Goal: Information Seeking & Learning: Compare options

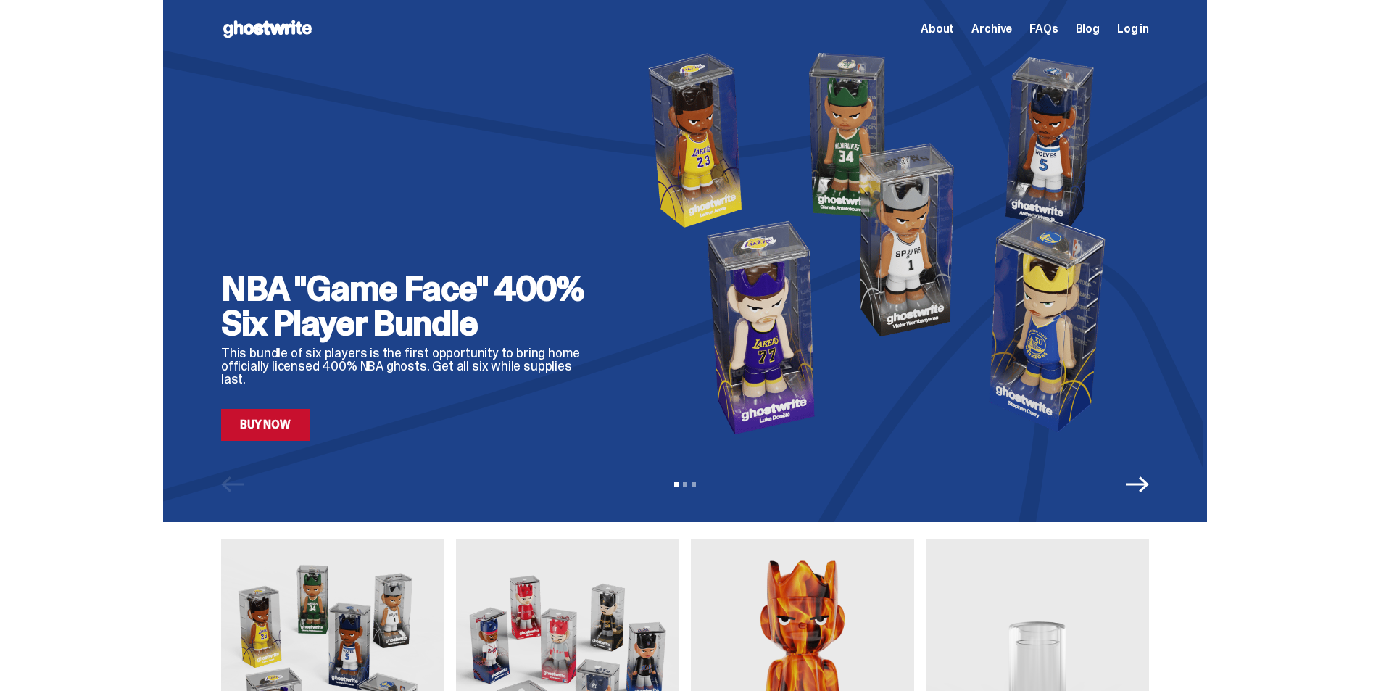
drag, startPoint x: 175, startPoint y: 537, endPoint x: 172, endPoint y: 92, distance: 444.5
drag, startPoint x: 166, startPoint y: 418, endPoint x: 165, endPoint y: 113, distance: 305.3
drag, startPoint x: 1346, startPoint y: 238, endPoint x: 1331, endPoint y: 98, distance: 140.8
drag, startPoint x: 1234, startPoint y: 582, endPoint x: 1228, endPoint y: 98, distance: 483.7
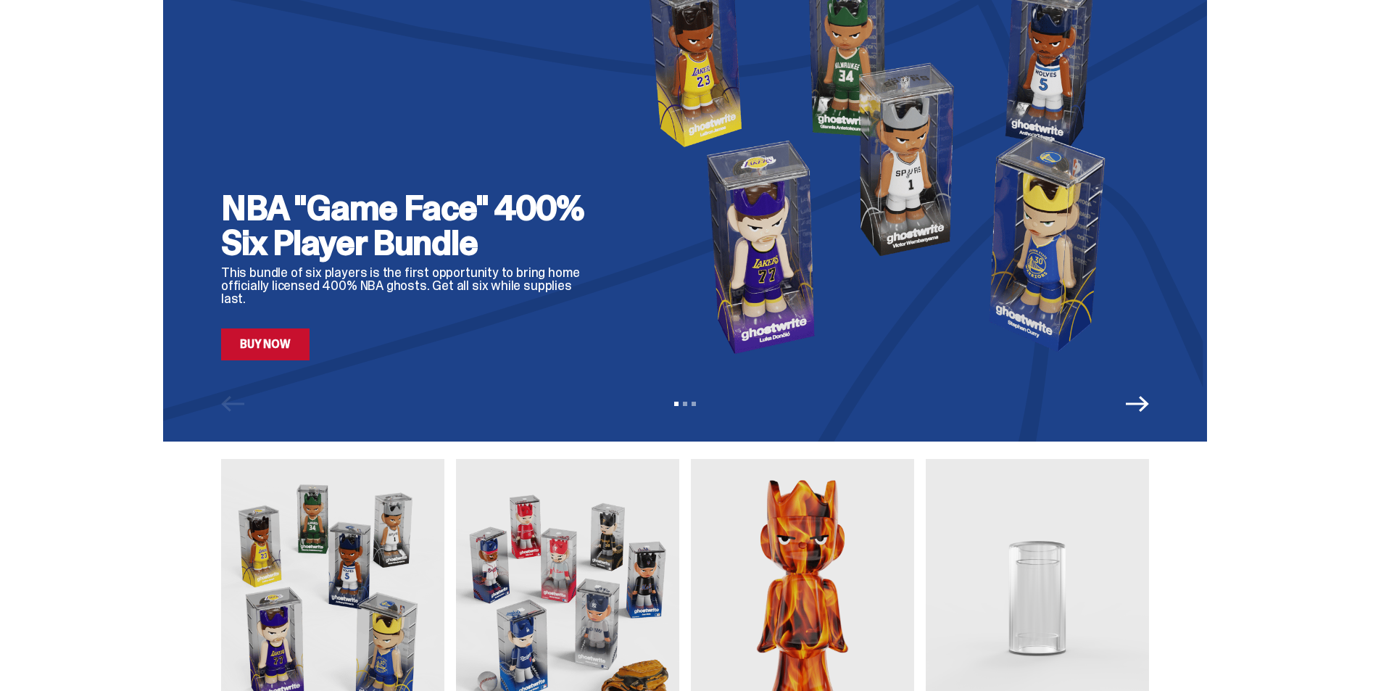
scroll to position [1305, 0]
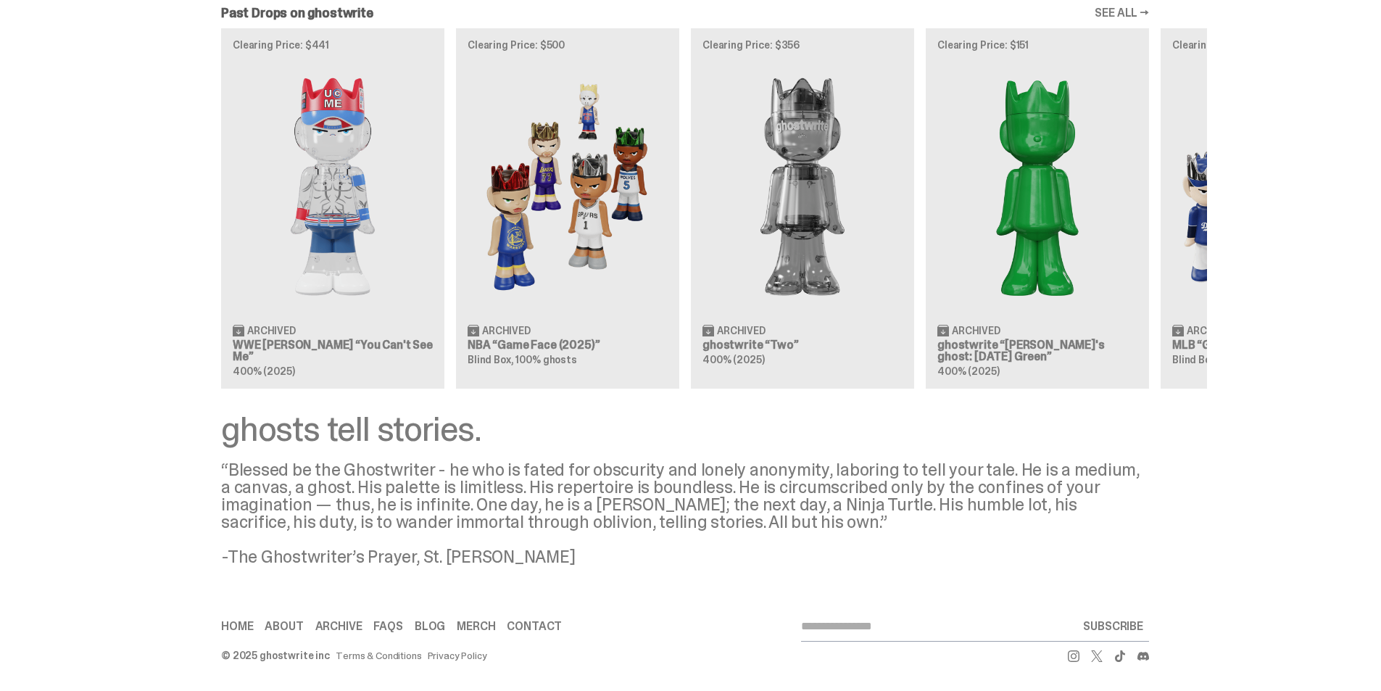
drag, startPoint x: 164, startPoint y: 199, endPoint x: 140, endPoint y: 439, distance: 241.9
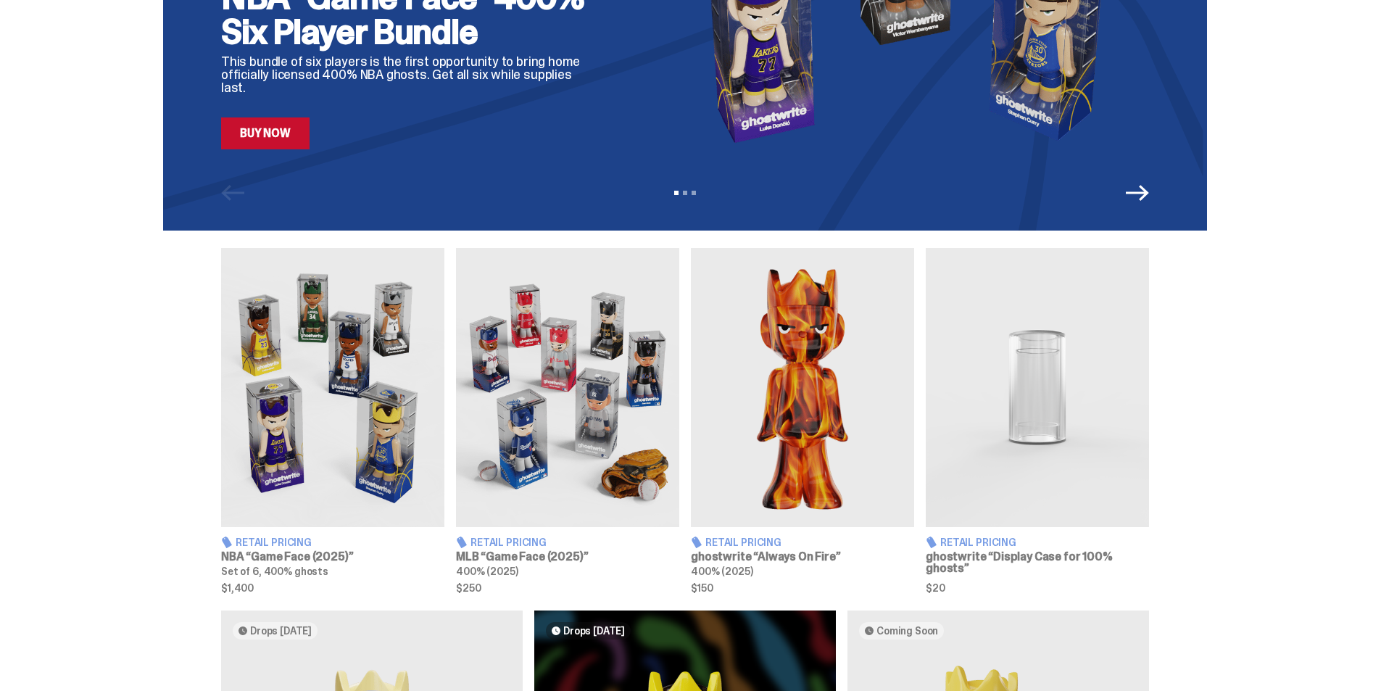
scroll to position [289, 0]
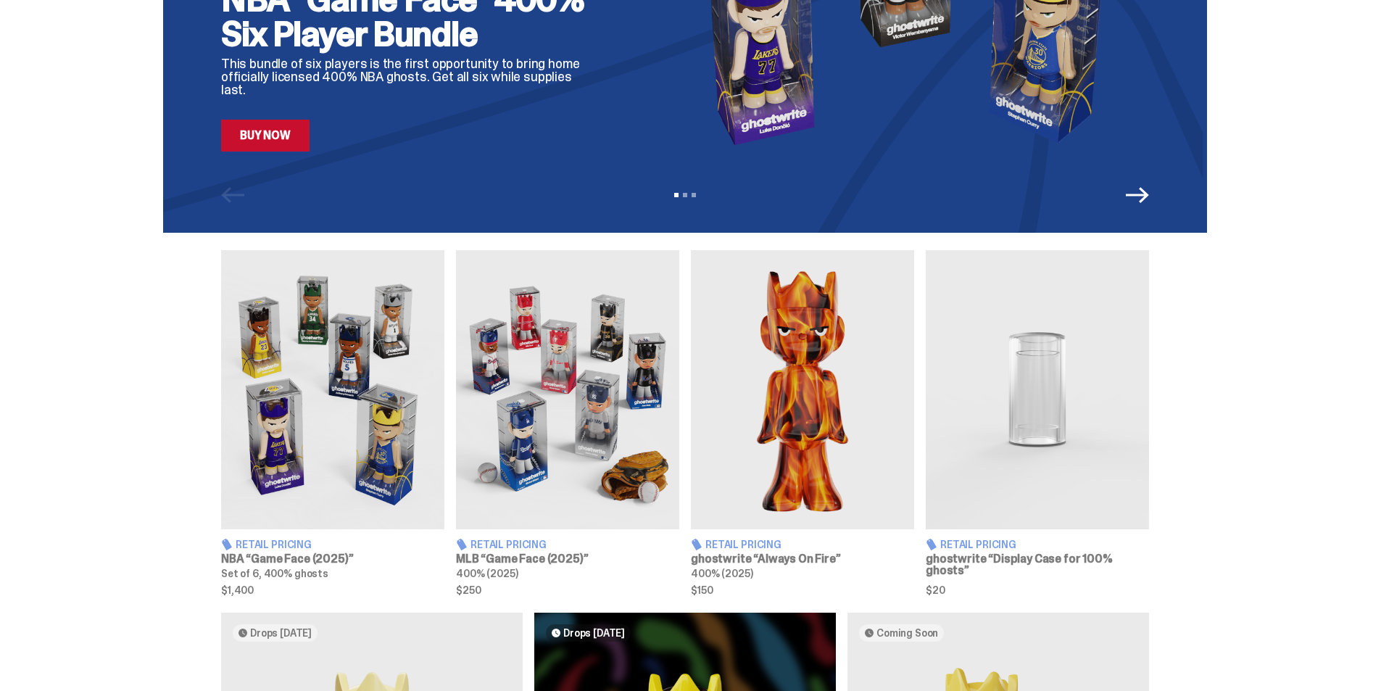
click at [586, 375] on img at bounding box center [567, 389] width 223 height 279
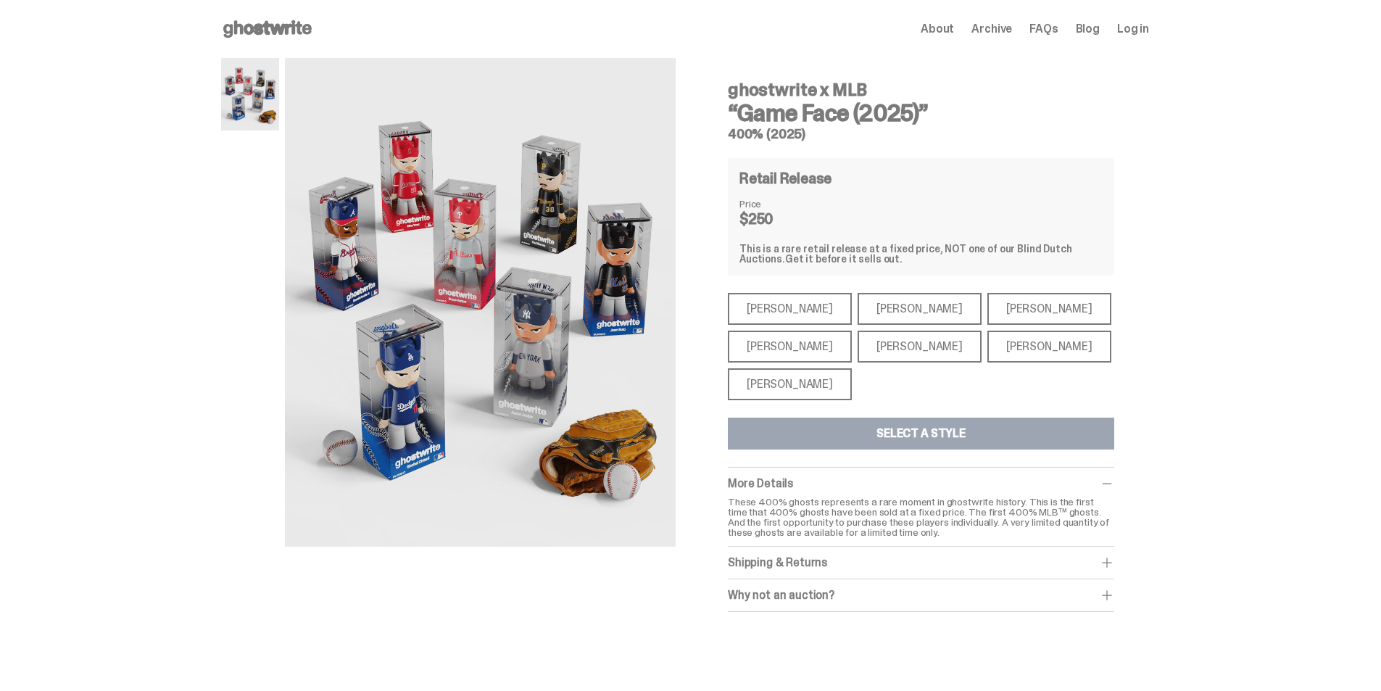
click at [988, 350] on div "[PERSON_NAME]" at bounding box center [1050, 347] width 124 height 32
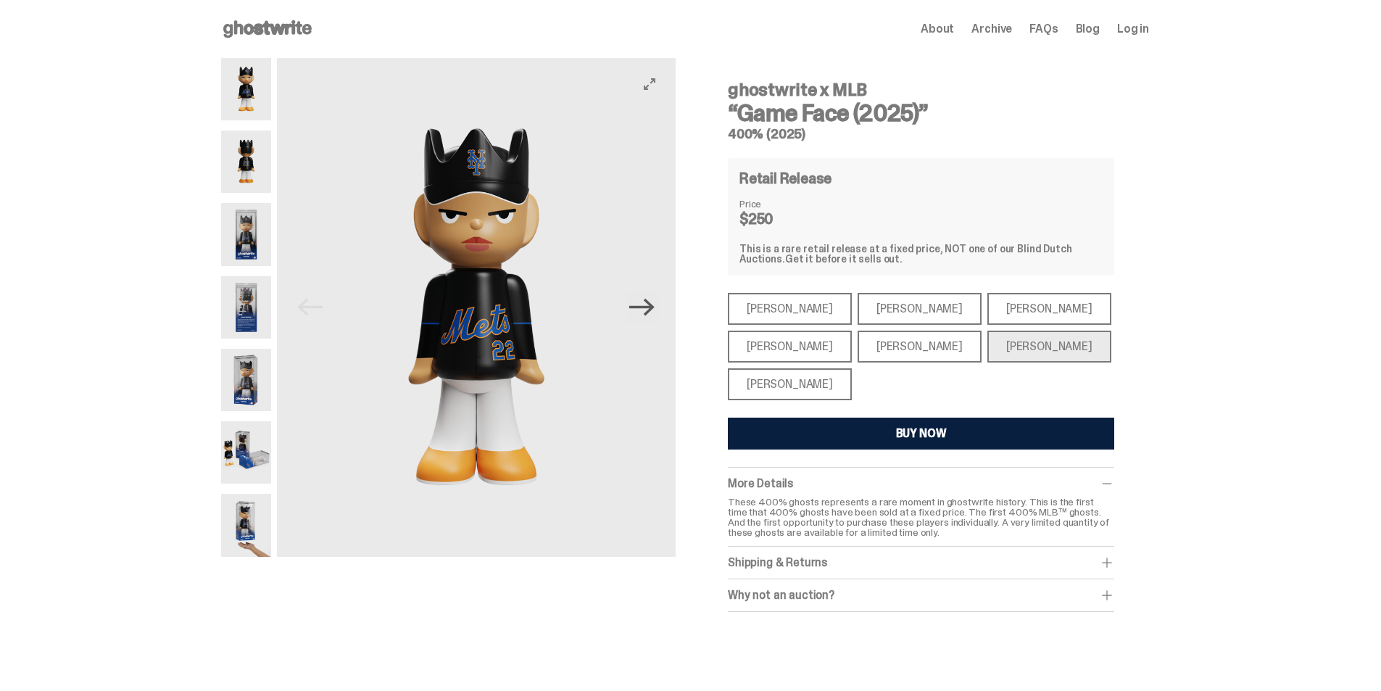
click at [655, 302] on icon "Next" at bounding box center [641, 306] width 25 height 25
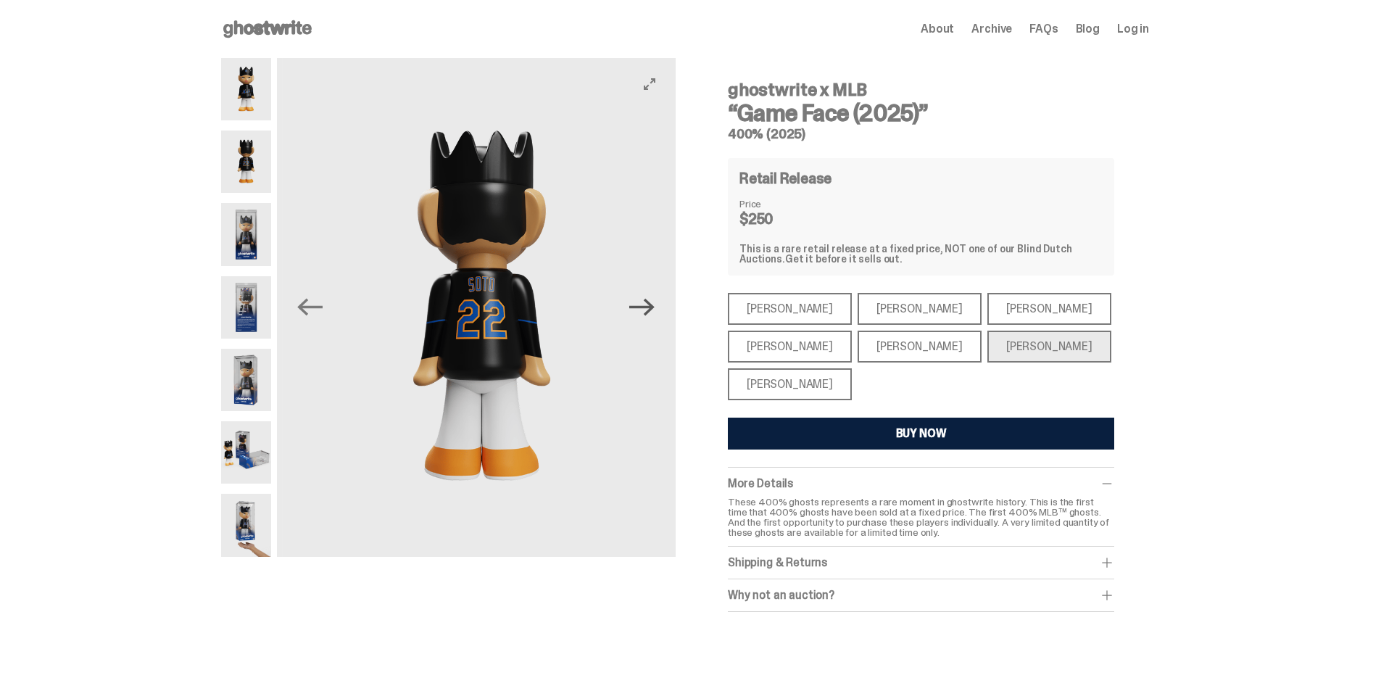
click at [655, 302] on icon "Next" at bounding box center [641, 306] width 25 height 25
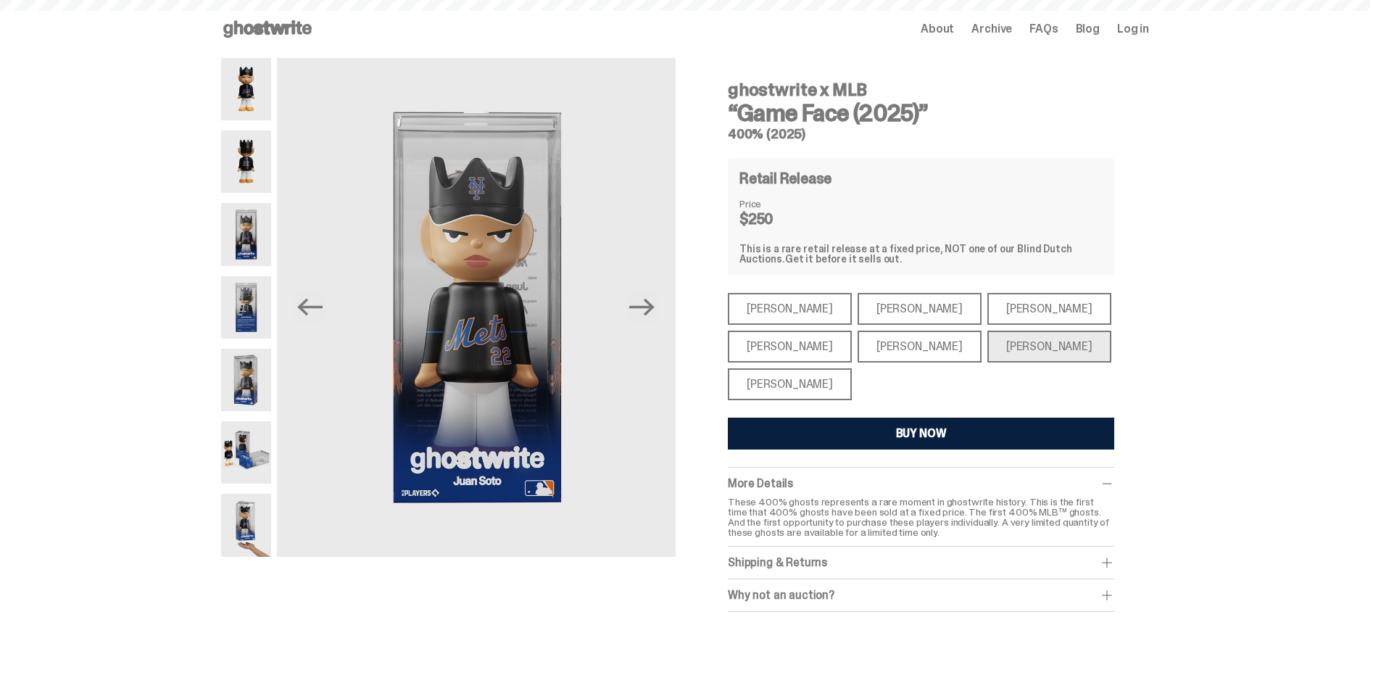
scroll to position [289, 0]
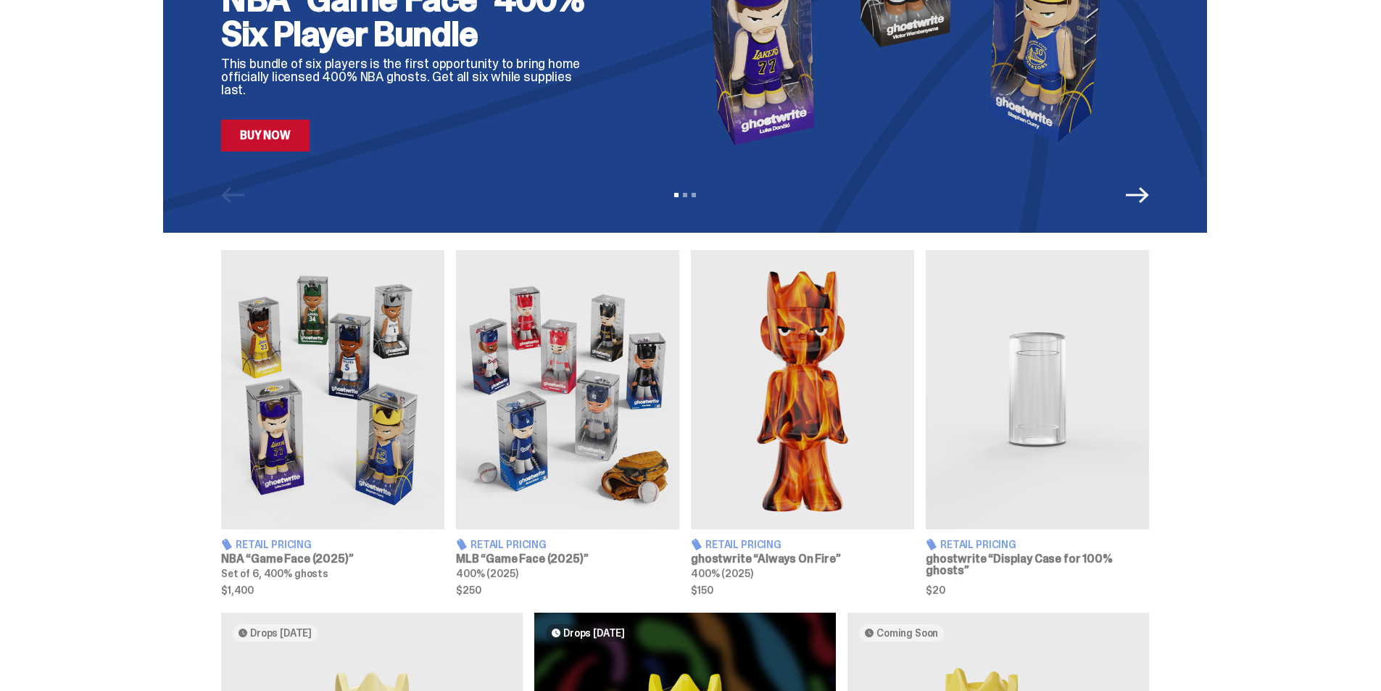
click at [575, 500] on img at bounding box center [567, 389] width 223 height 279
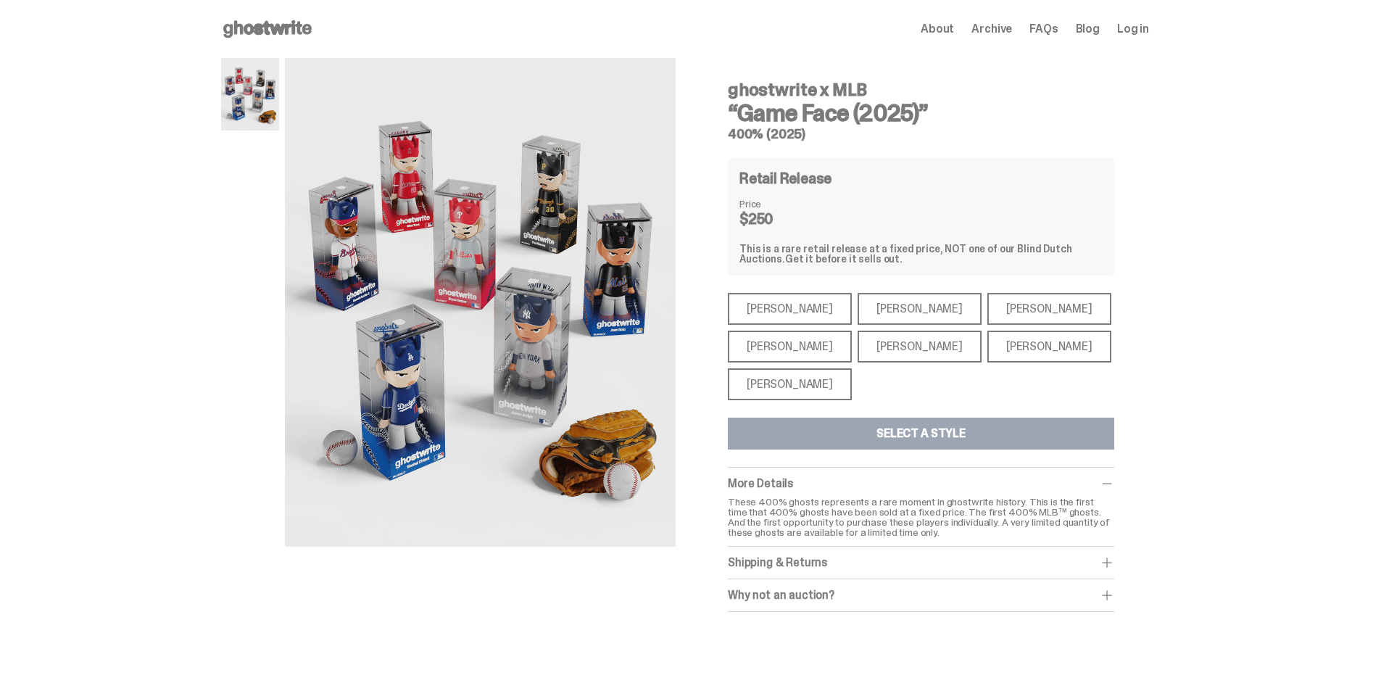
click at [814, 389] on div "[PERSON_NAME]" at bounding box center [790, 384] width 124 height 32
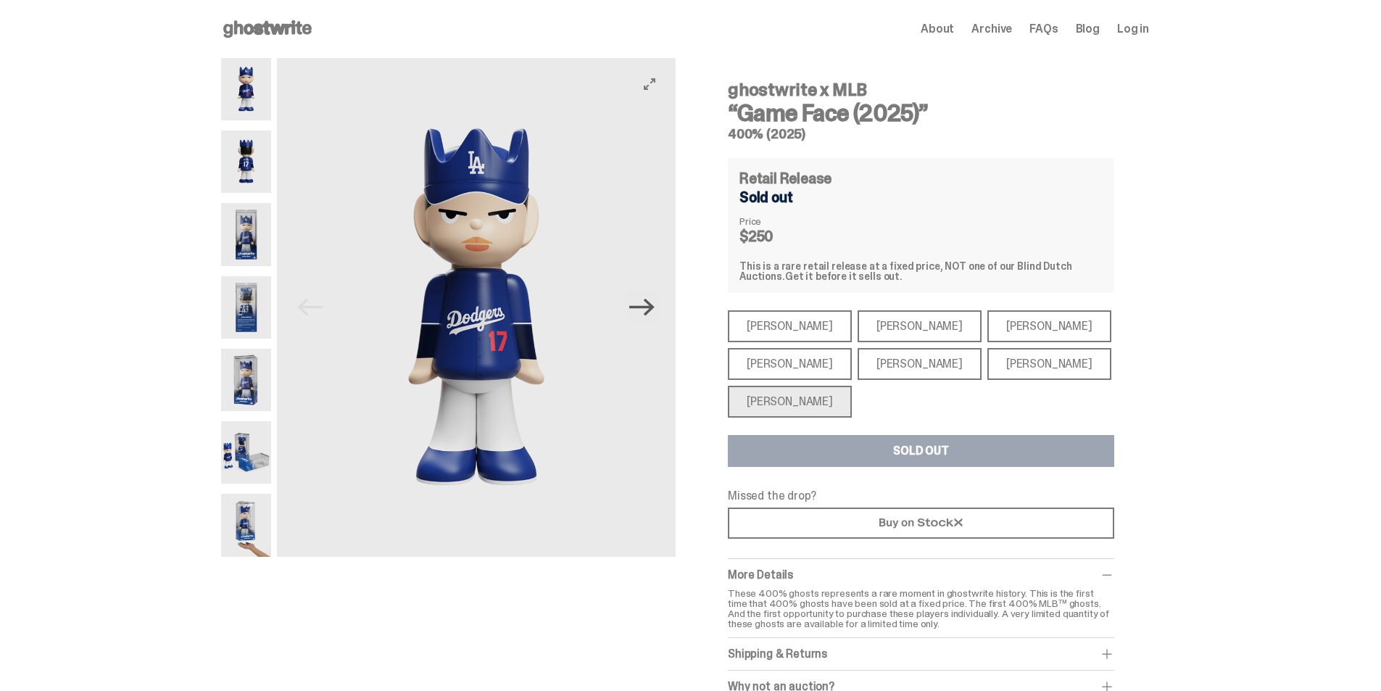
click at [643, 313] on icon "Next" at bounding box center [641, 306] width 25 height 25
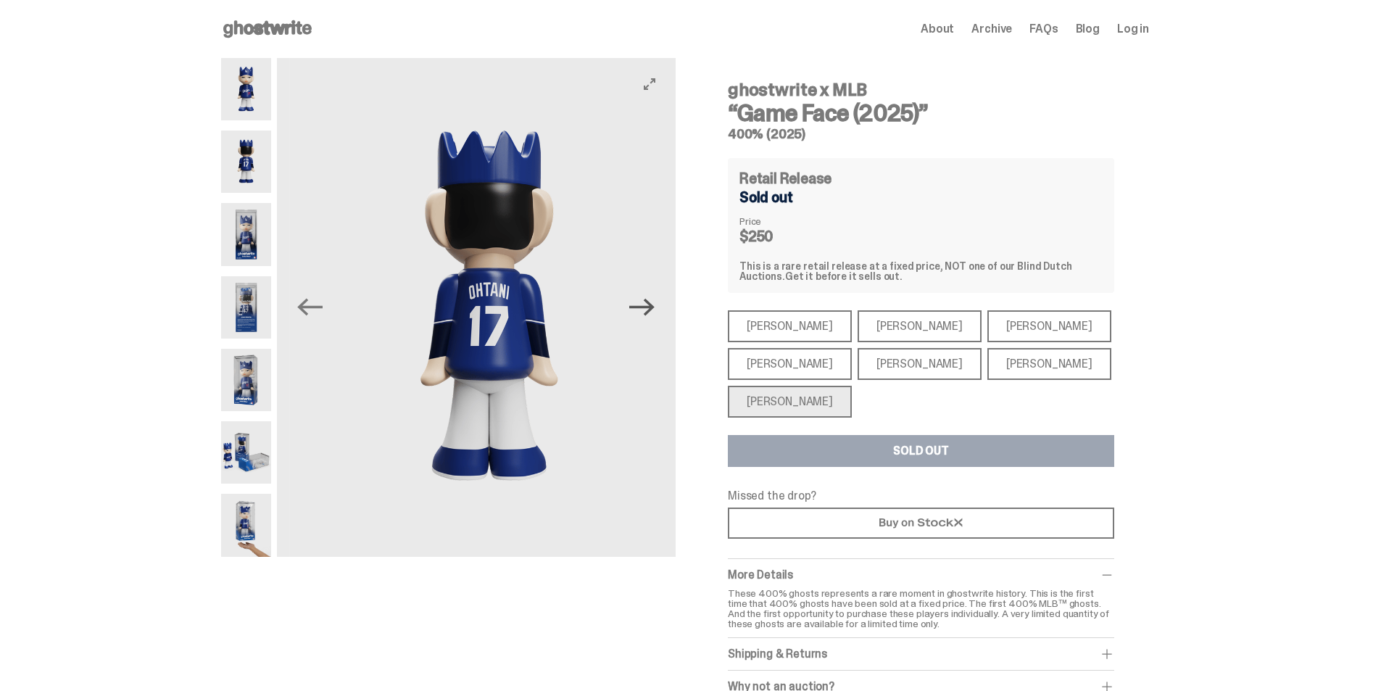
click at [643, 313] on icon "Next" at bounding box center [641, 306] width 25 height 25
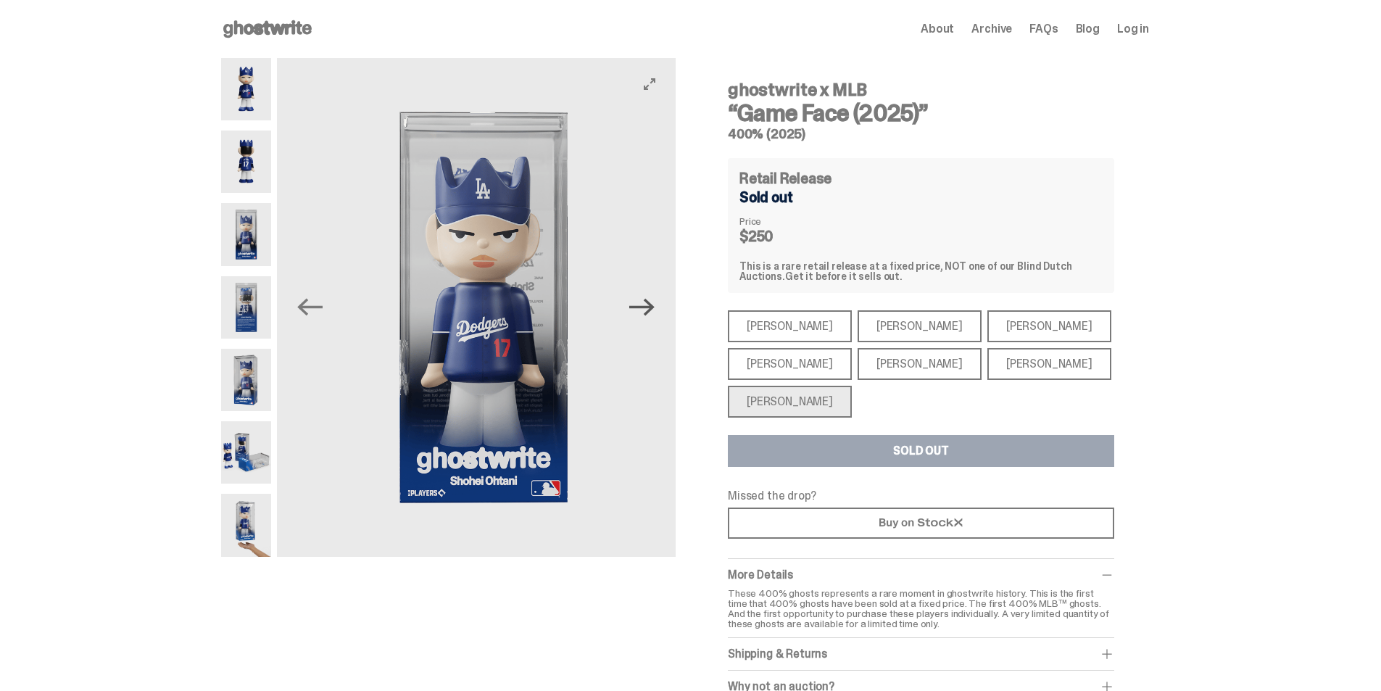
click at [643, 313] on icon "Next" at bounding box center [641, 306] width 25 height 25
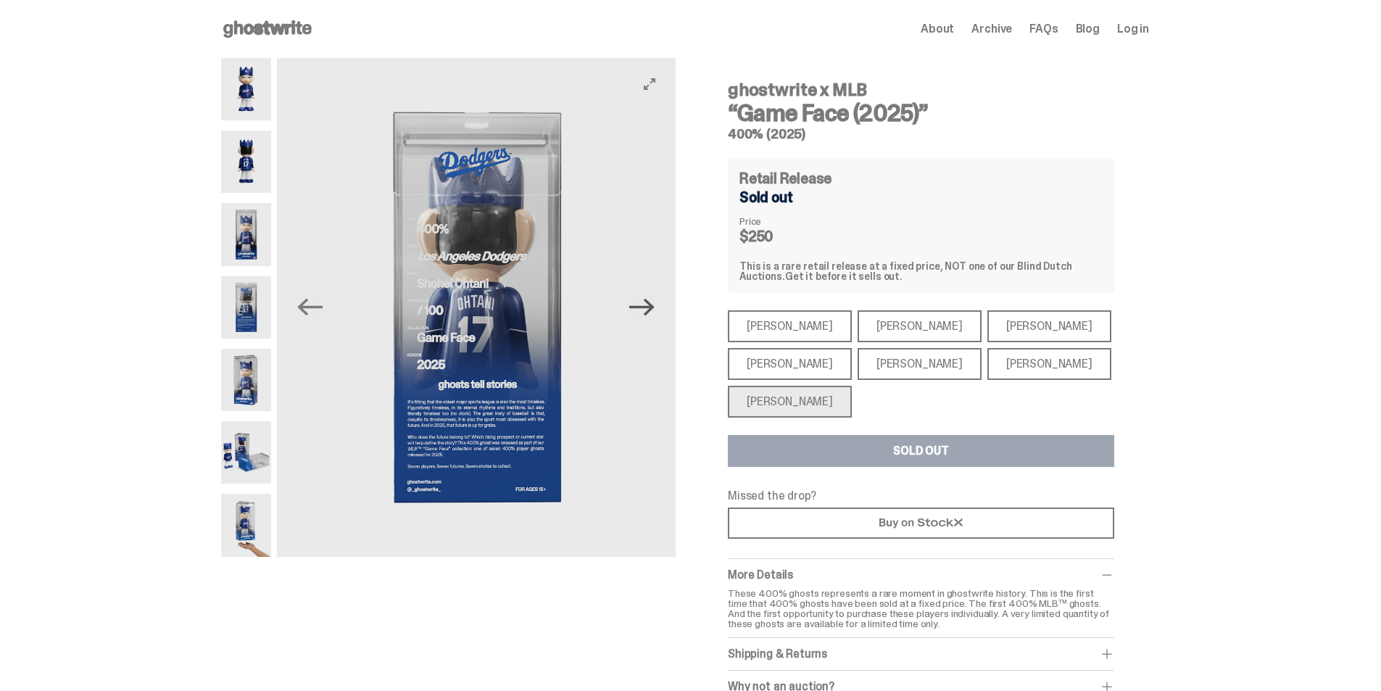
click at [643, 313] on icon "Next" at bounding box center [641, 306] width 25 height 25
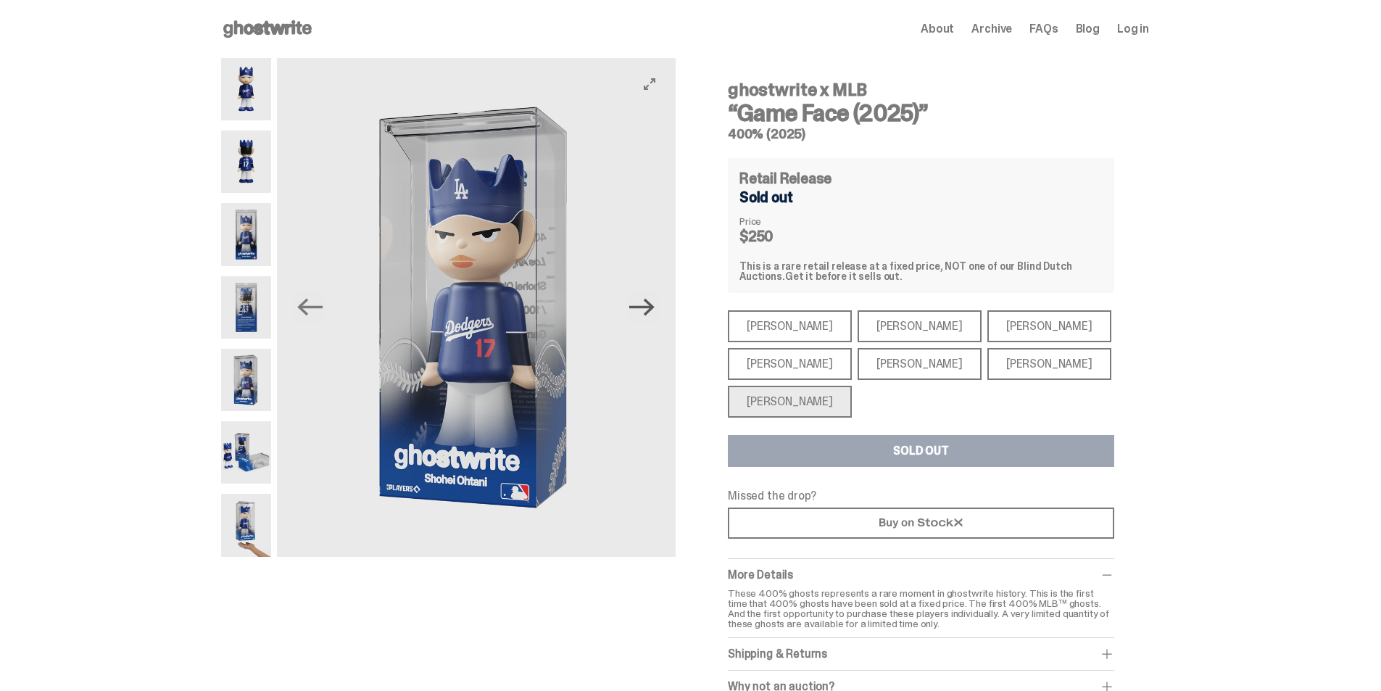
click at [643, 313] on icon "Next" at bounding box center [641, 306] width 25 height 25
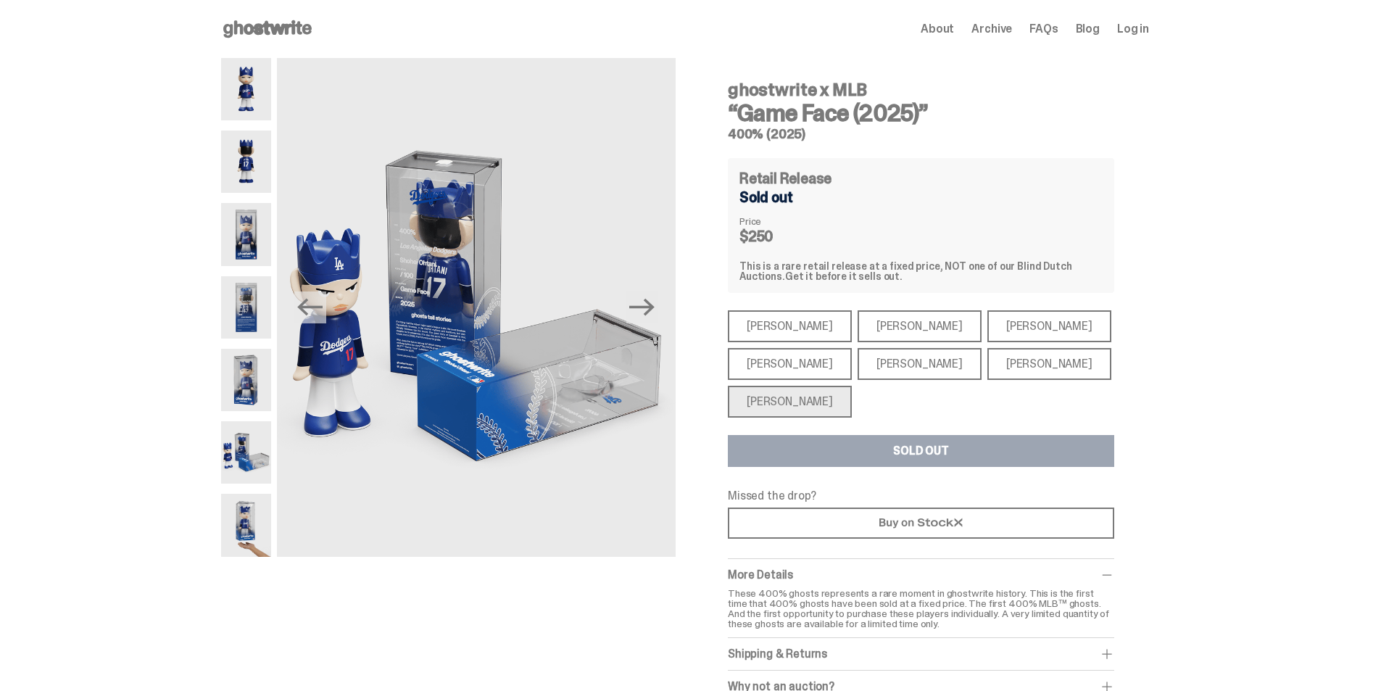
click at [245, 403] on img at bounding box center [246, 380] width 50 height 62
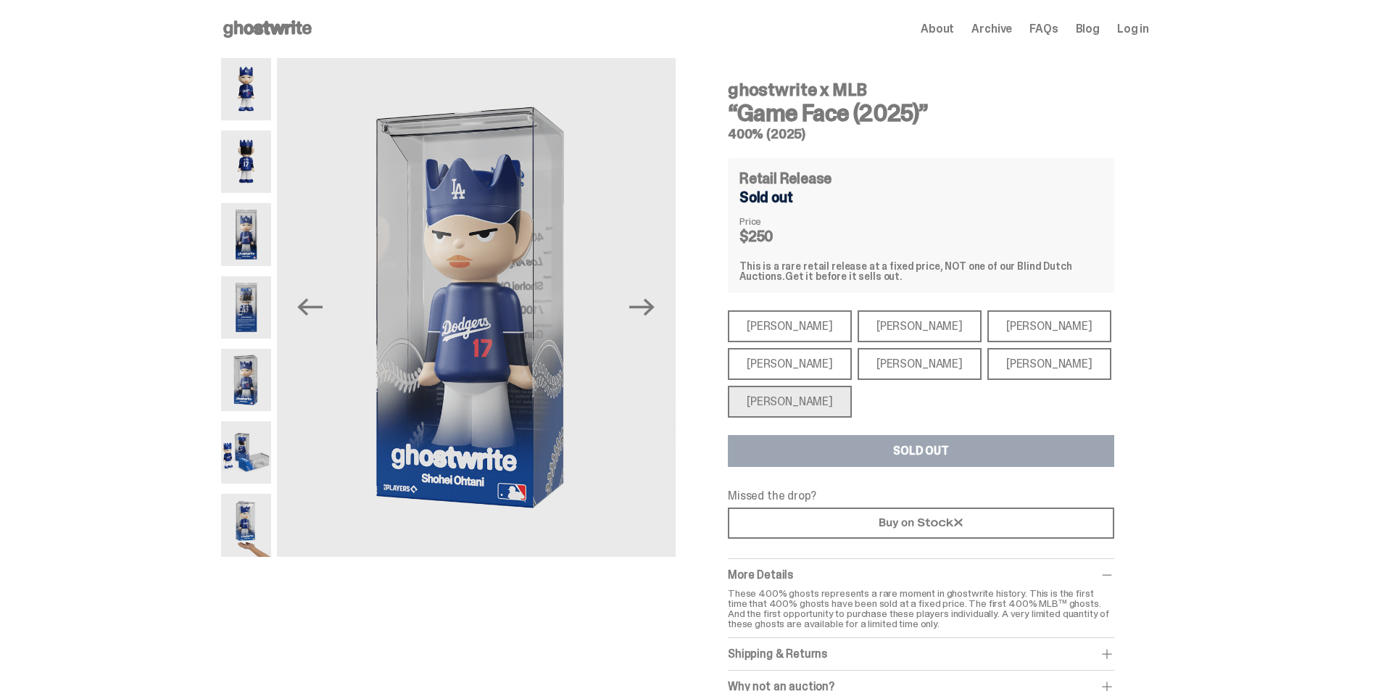
click at [261, 454] on img at bounding box center [246, 452] width 50 height 62
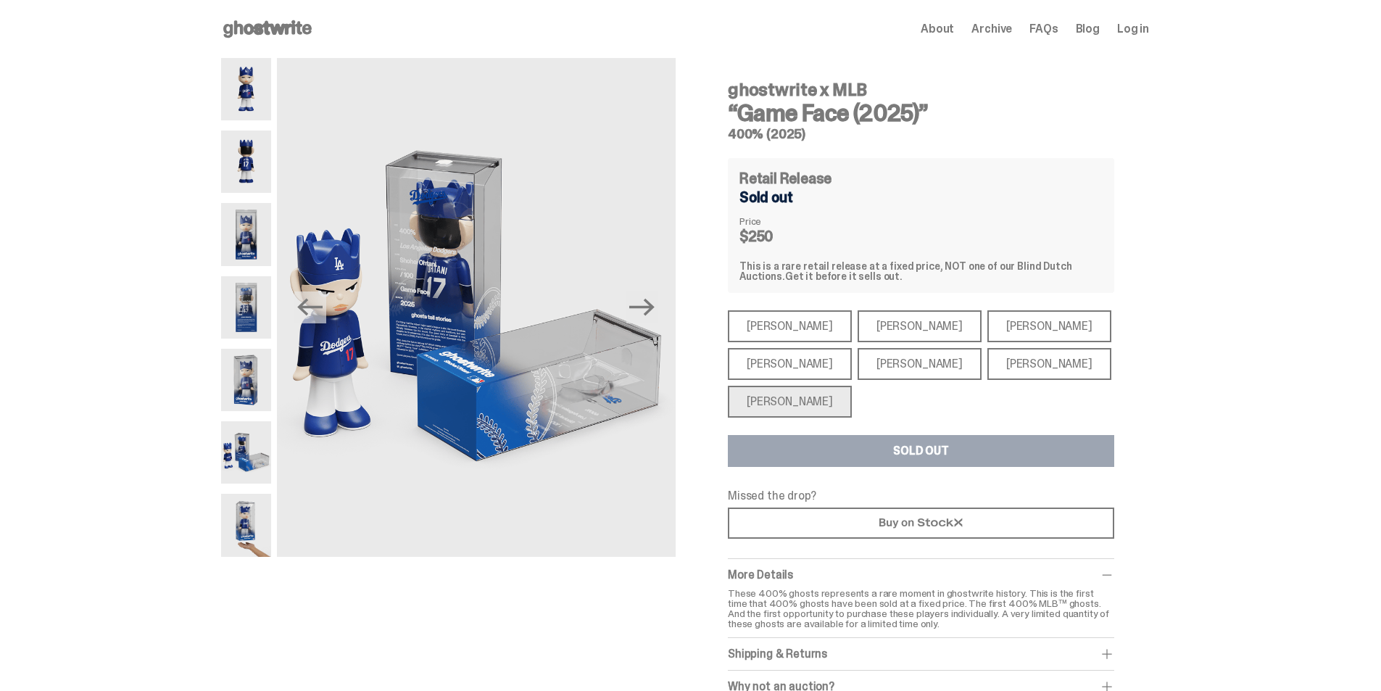
click at [778, 318] on div "[PERSON_NAME]" at bounding box center [790, 326] width 124 height 32
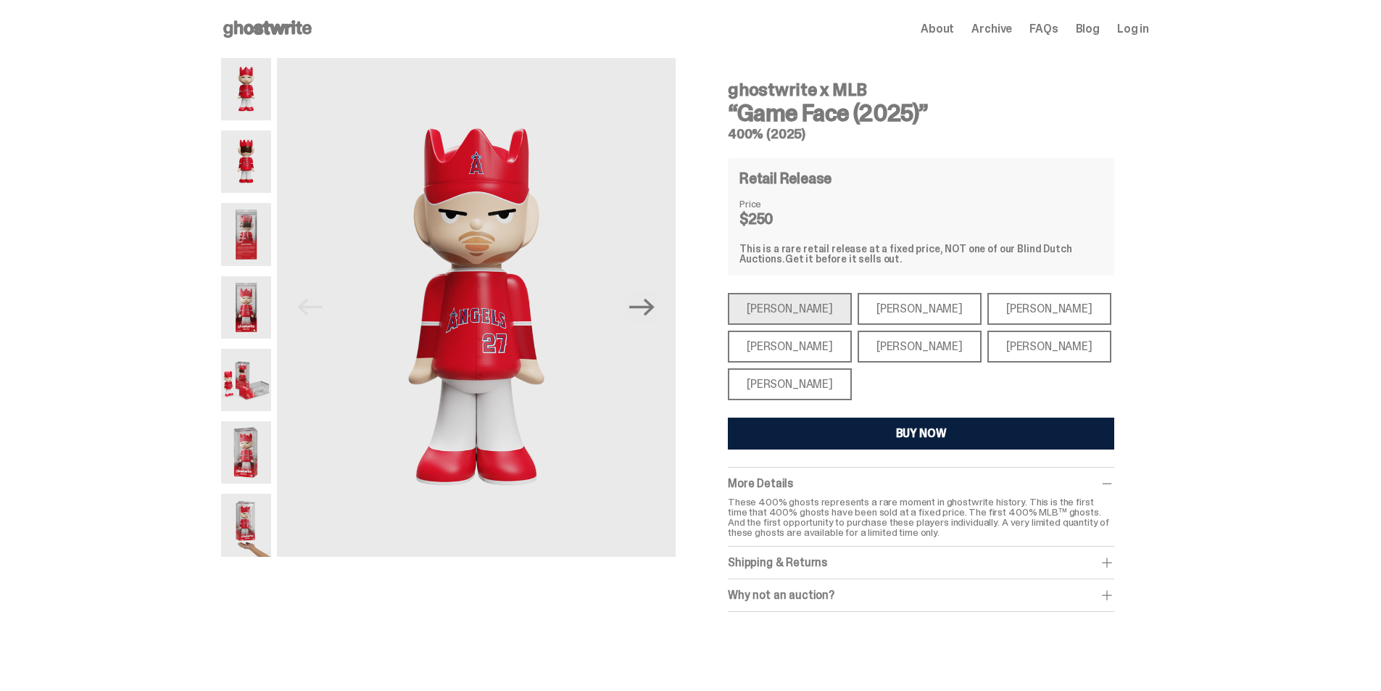
click at [873, 321] on div "[PERSON_NAME]" at bounding box center [920, 309] width 124 height 32
